Goal: Information Seeking & Learning: Learn about a topic

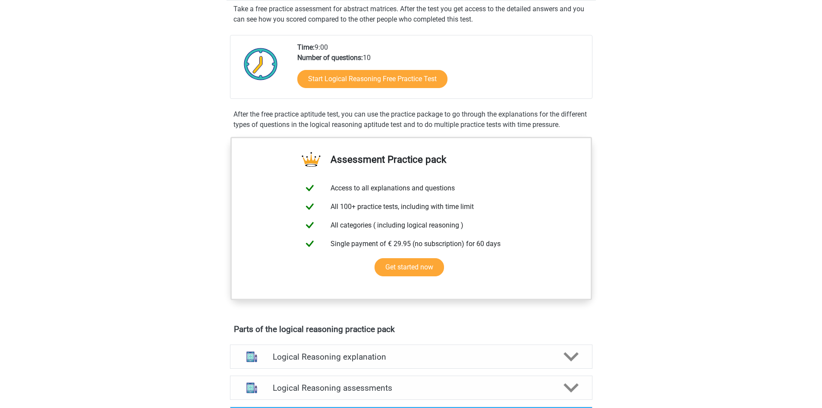
scroll to position [173, 0]
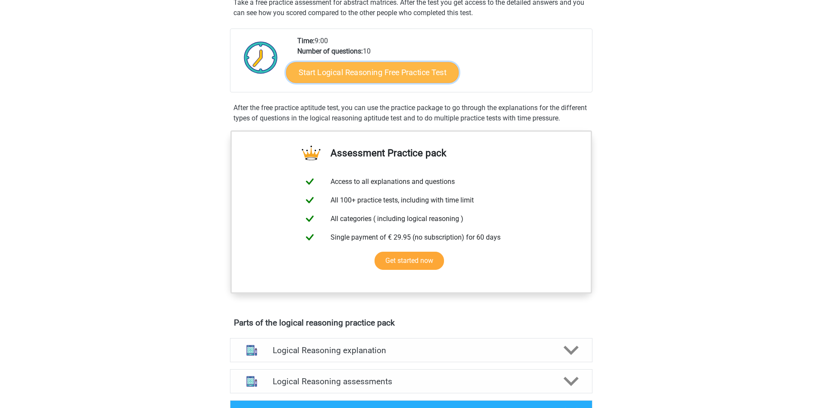
click at [322, 75] on link "Start Logical Reasoning Free Practice Test" at bounding box center [372, 72] width 173 height 21
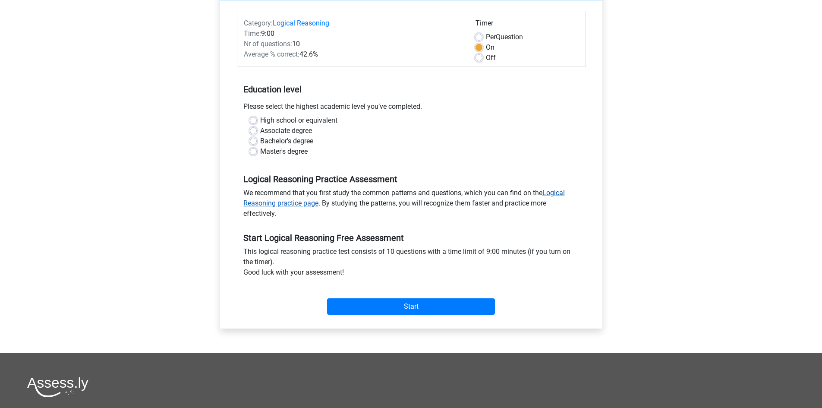
scroll to position [86, 0]
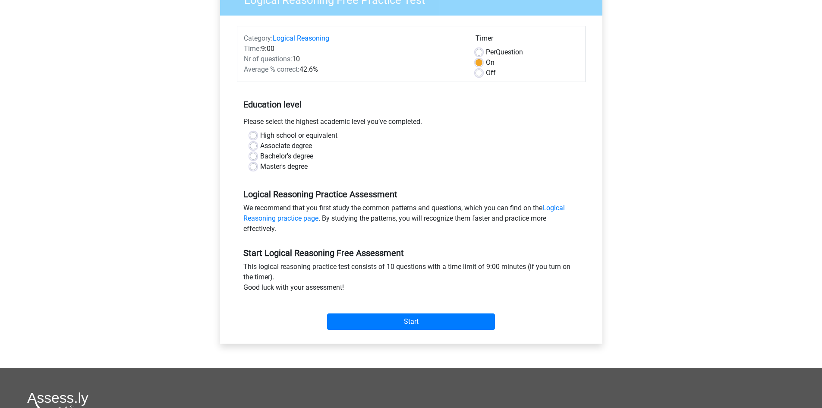
click at [257, 166] on div "Master's degree" at bounding box center [411, 166] width 323 height 10
click at [260, 167] on label "Master's degree" at bounding box center [283, 166] width 47 height 10
click at [256, 167] on input "Master's degree" at bounding box center [253, 165] width 7 height 9
radio input "true"
click at [359, 321] on input "Start" at bounding box center [411, 321] width 168 height 16
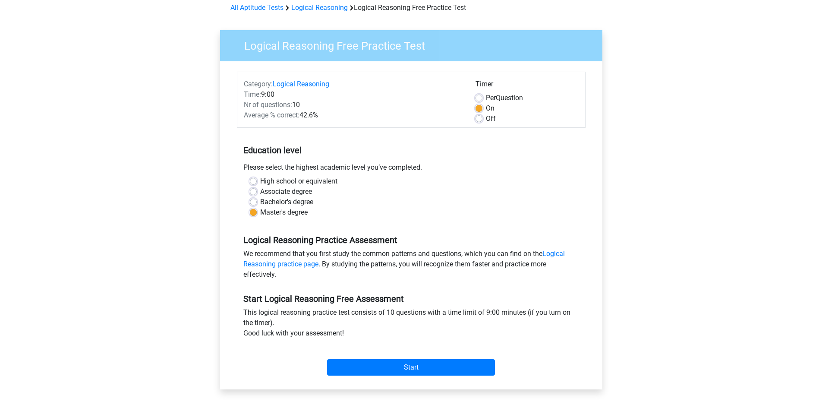
scroll to position [0, 0]
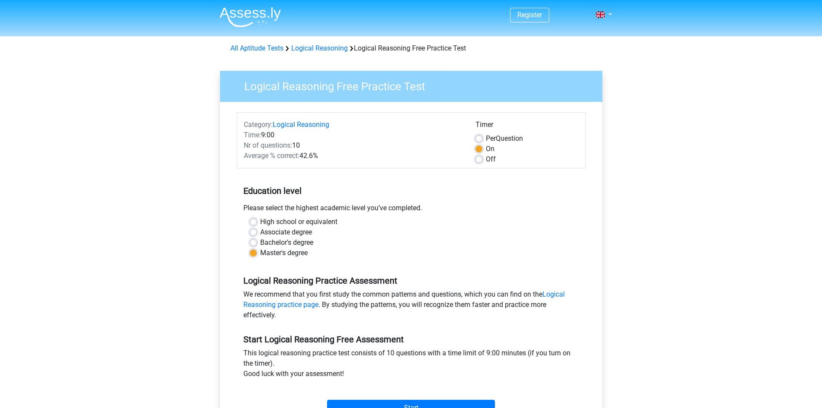
click at [170, 129] on div "Register Nederlands English" at bounding box center [411, 341] width 822 height 682
